Goal: Transaction & Acquisition: Purchase product/service

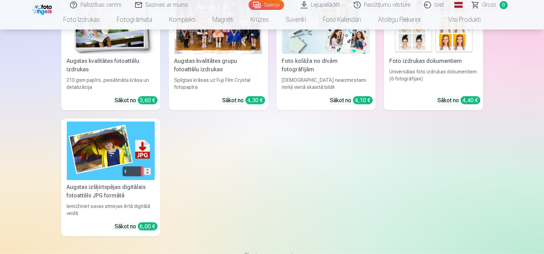
scroll to position [2358, 0]
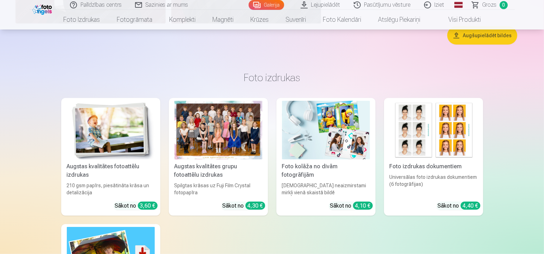
click at [437, 130] on img at bounding box center [434, 130] width 88 height 59
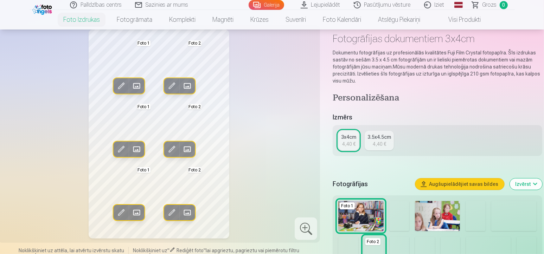
scroll to position [70, 0]
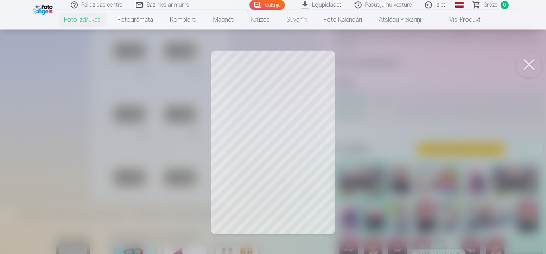
click at [529, 65] on button at bounding box center [529, 65] width 28 height 28
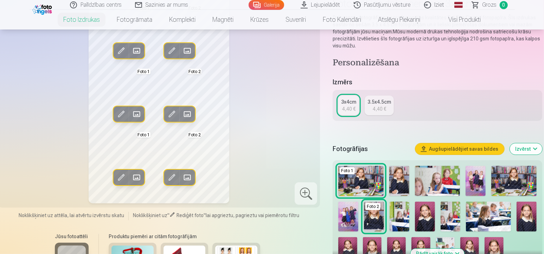
click at [379, 109] on div "4,40 €" at bounding box center [379, 109] width 13 height 7
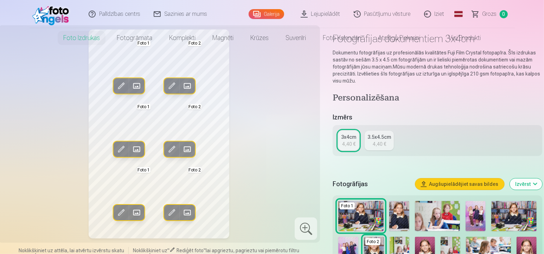
scroll to position [0, 0]
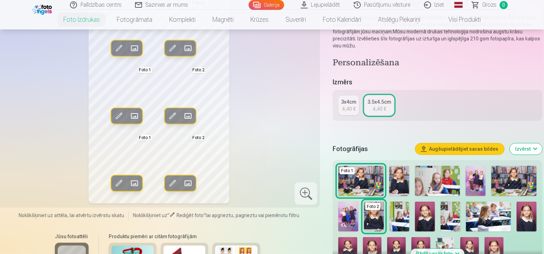
scroll to position [35, 0]
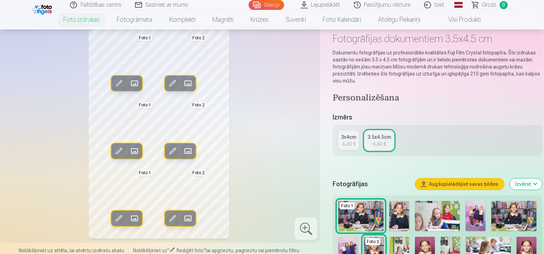
click at [480, 187] on button "Augšupielādējiet savas bildes" at bounding box center [460, 184] width 89 height 11
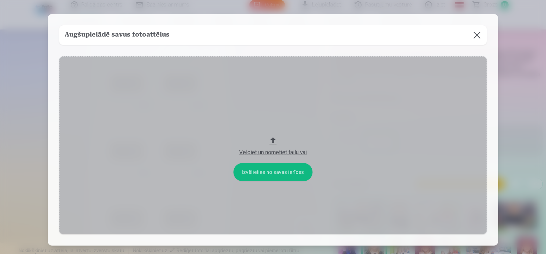
click at [473, 36] on button at bounding box center [477, 35] width 20 height 20
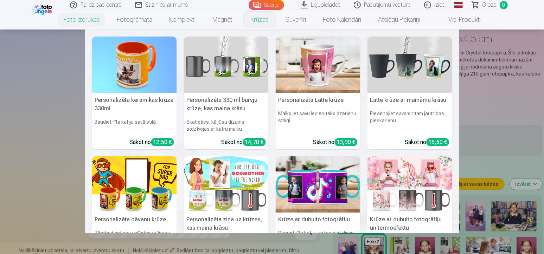
scroll to position [70, 0]
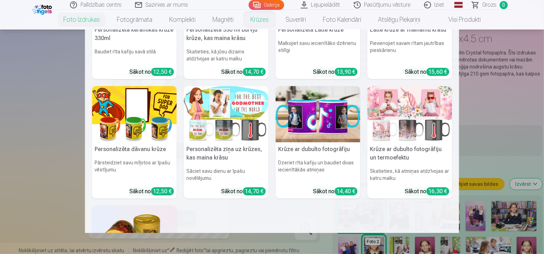
click at [518, 116] on nav "Personalizēta keramikas krūze 330ml Baudiet rīta kafiju savā stilā Sākot no 12,…" at bounding box center [272, 132] width 544 height 204
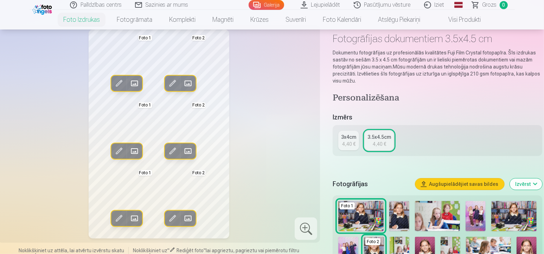
click at [517, 215] on img at bounding box center [514, 216] width 45 height 30
